Goal: Check status: Check status

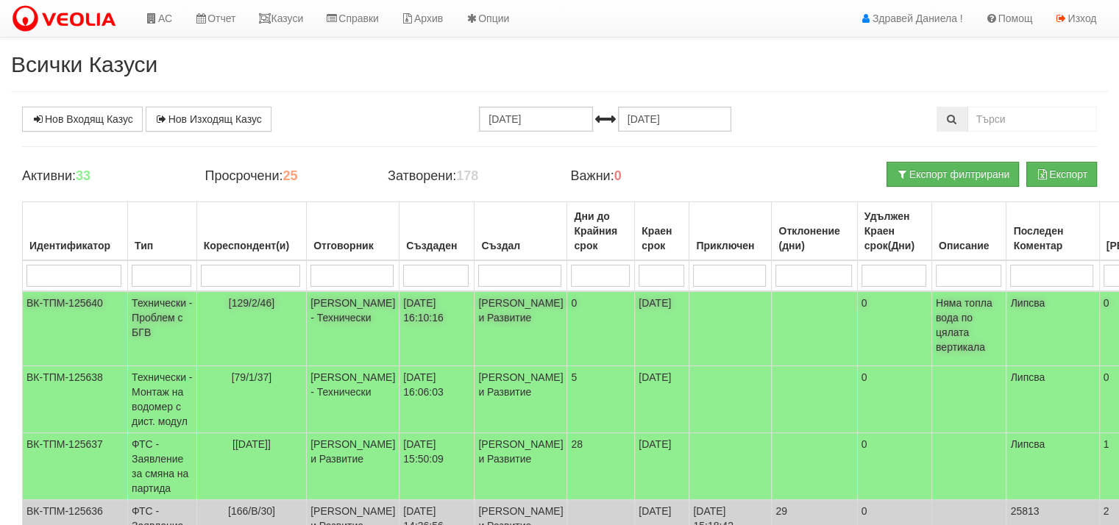
click at [152, 317] on td "Технически - Проблем с БГВ" at bounding box center [162, 328] width 69 height 75
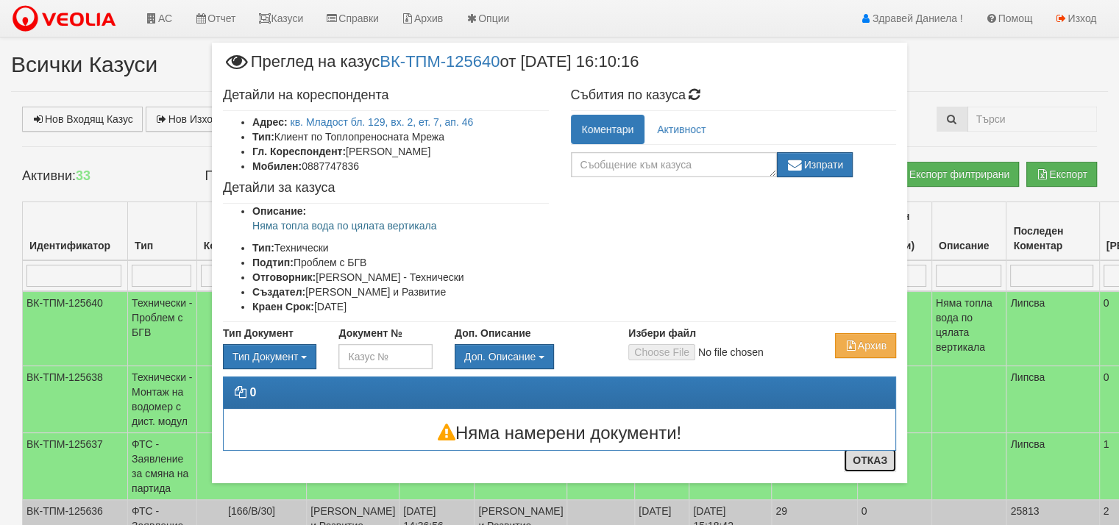
click at [873, 457] on button "Отказ" at bounding box center [870, 461] width 52 height 24
